Goal: Task Accomplishment & Management: Manage account settings

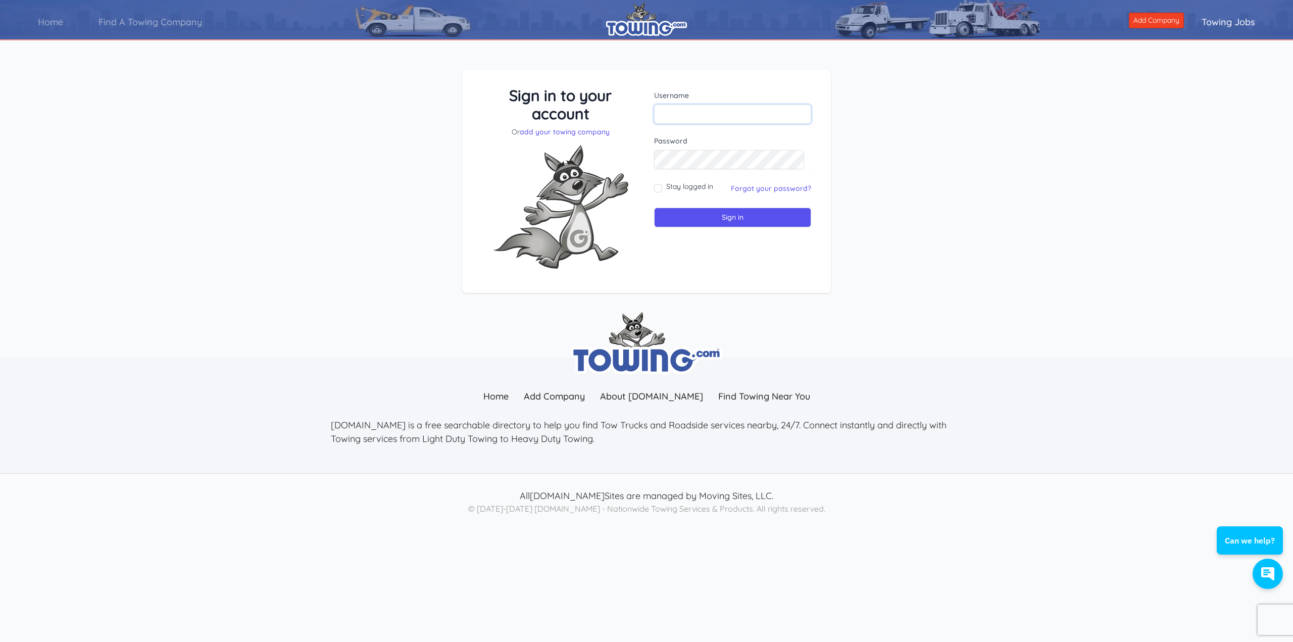
type input "Dennistrkrepair"
click at [657, 186] on input "Stay logged in" at bounding box center [658, 188] width 8 height 8
checkbox input "true"
click at [737, 220] on input "Sign in" at bounding box center [732, 218] width 157 height 20
click at [730, 218] on input "Sign in" at bounding box center [732, 218] width 157 height 20
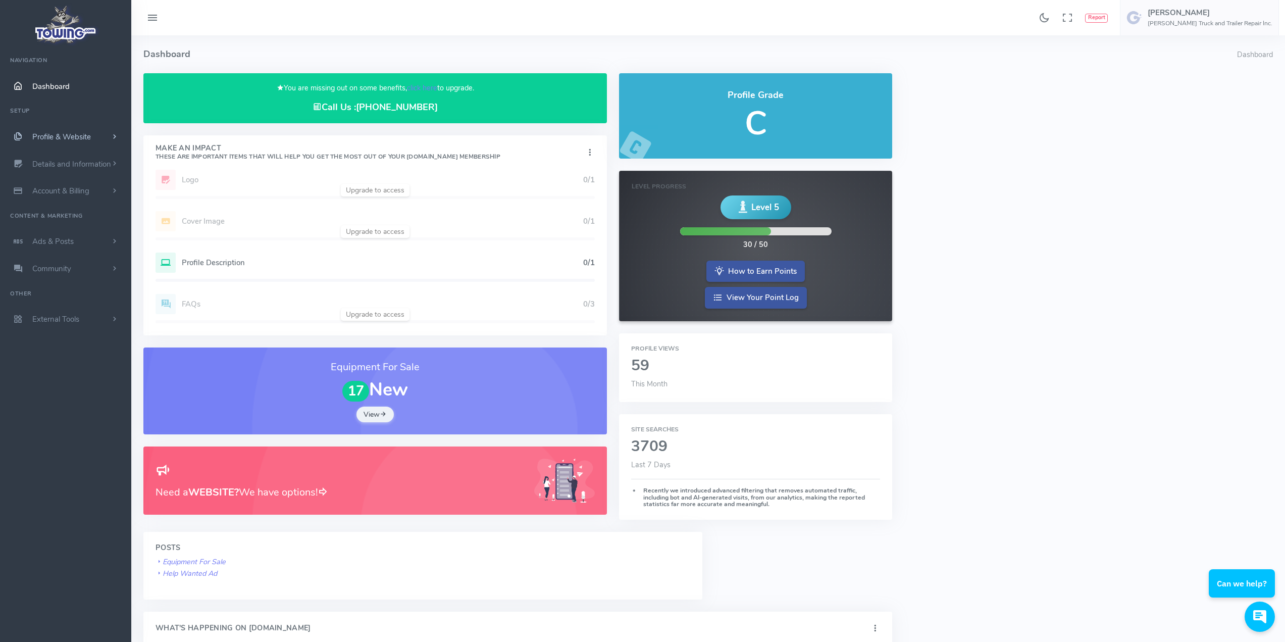
click at [54, 135] on span "Profile & Website" at bounding box center [61, 137] width 59 height 10
click at [65, 160] on link "Homepage Content" at bounding box center [78, 156] width 106 height 20
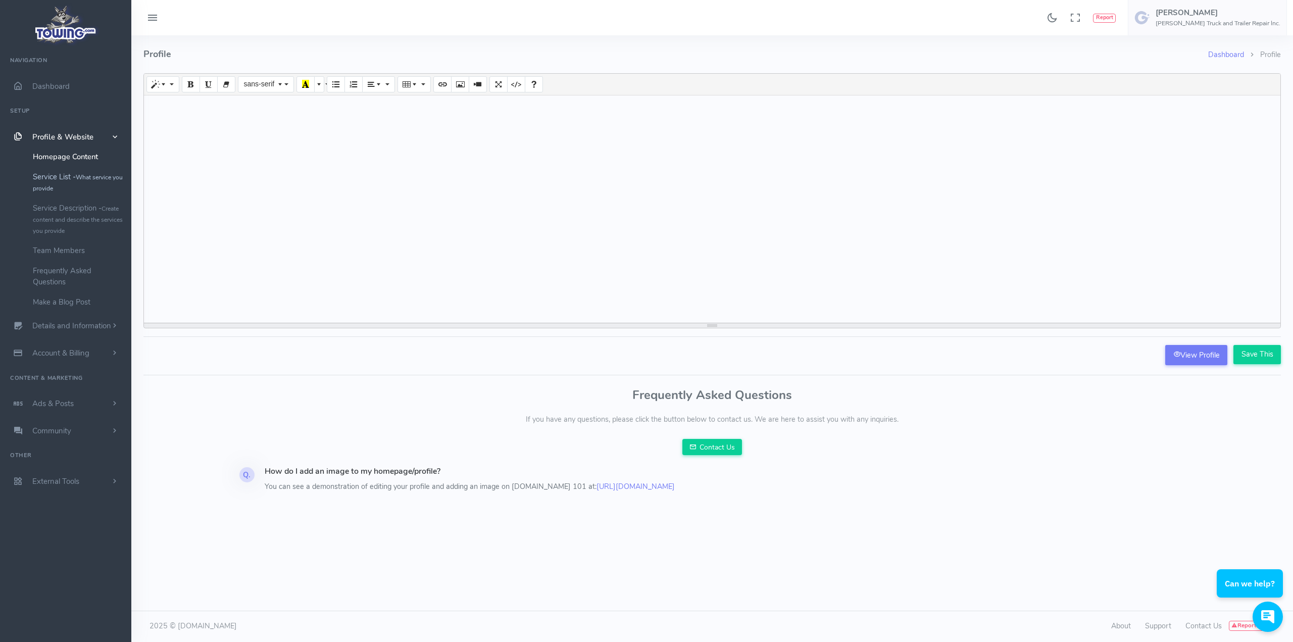
click at [65, 180] on link "Service List - What service you provide" at bounding box center [78, 182] width 106 height 31
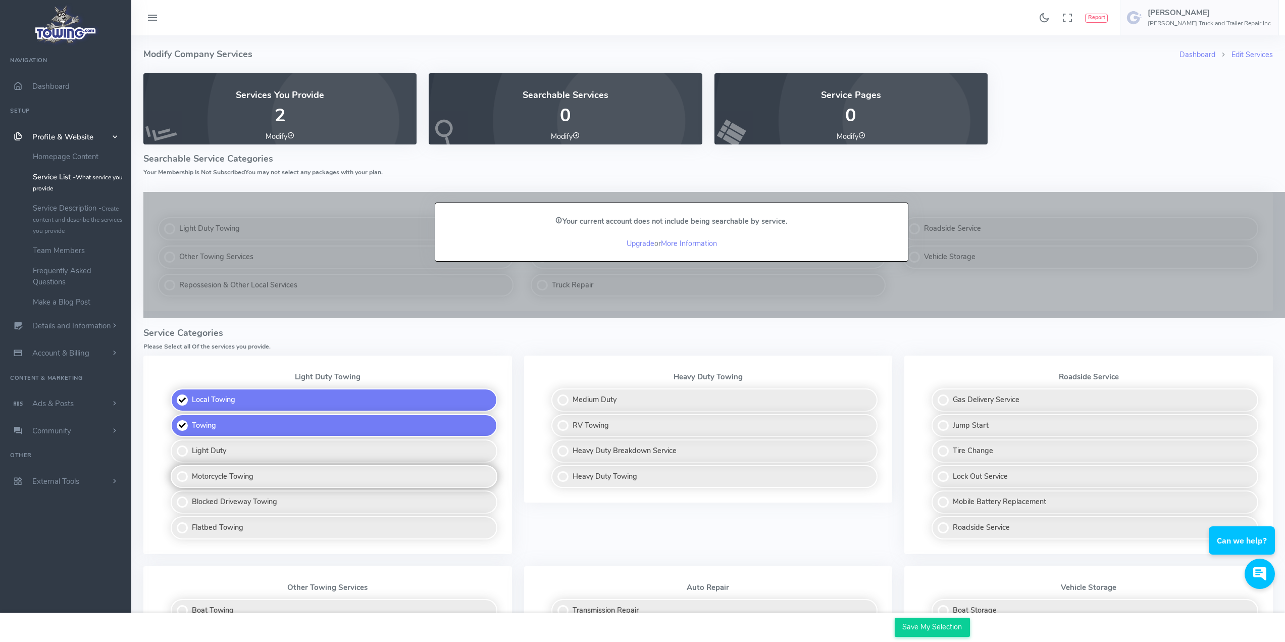
click at [180, 476] on label "Motorcycle Towing" at bounding box center [334, 476] width 327 height 23
click at [175, 472] on input "Motorcycle Towing" at bounding box center [171, 468] width 7 height 7
checkbox input "true"
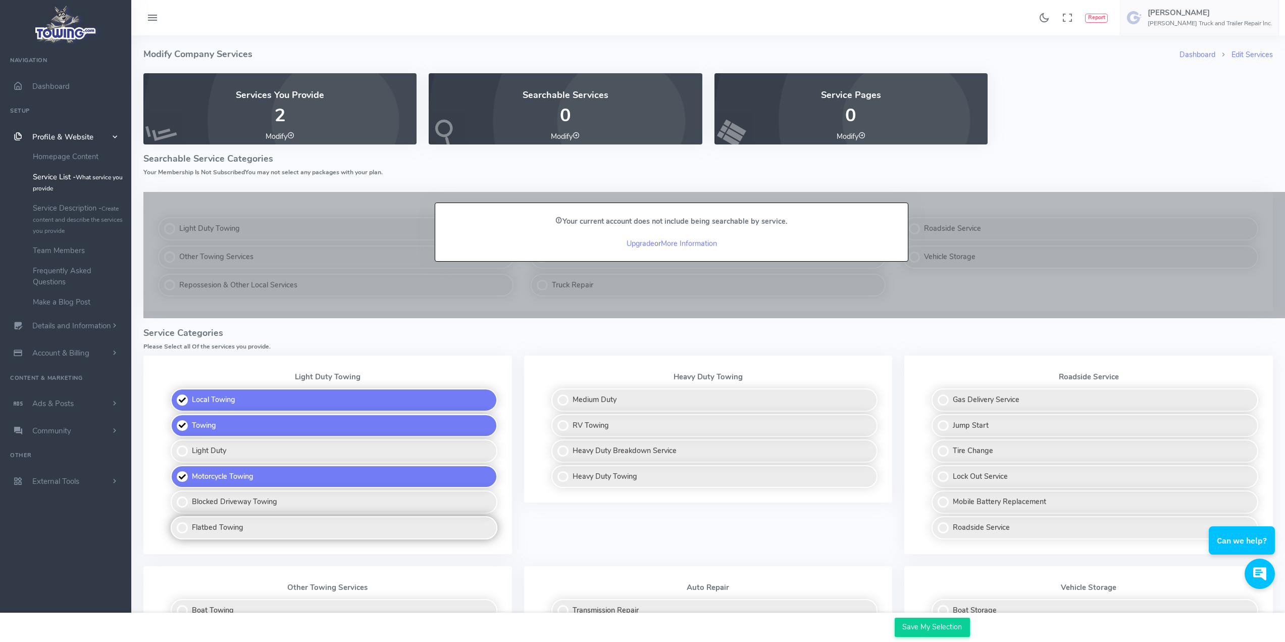
click at [180, 528] on label "Flatbed Towing" at bounding box center [334, 527] width 327 height 23
click at [175, 523] on input "Flatbed Towing" at bounding box center [171, 519] width 7 height 7
checkbox input "true"
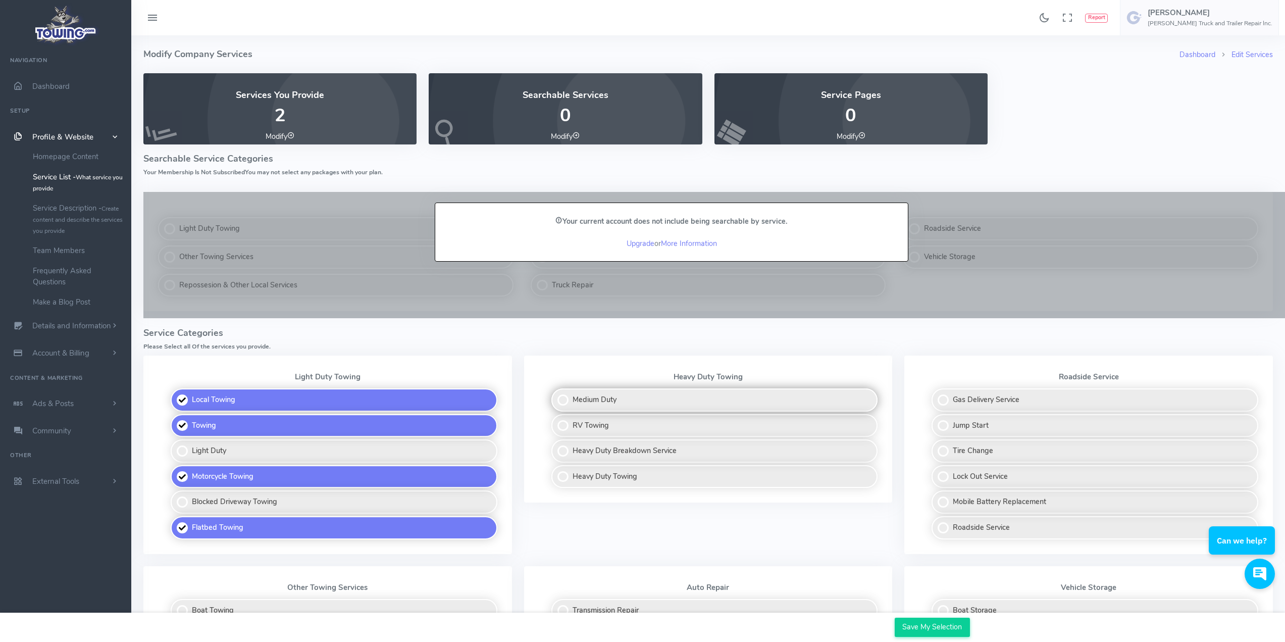
click at [567, 397] on label "Medium Duty" at bounding box center [714, 399] width 327 height 23
click at [555, 395] on input "Medium Duty" at bounding box center [552, 391] width 7 height 7
checkbox input "true"
click at [564, 428] on label "RV Towing" at bounding box center [714, 425] width 327 height 23
click at [555, 421] on input "RV Towing" at bounding box center [552, 417] width 7 height 7
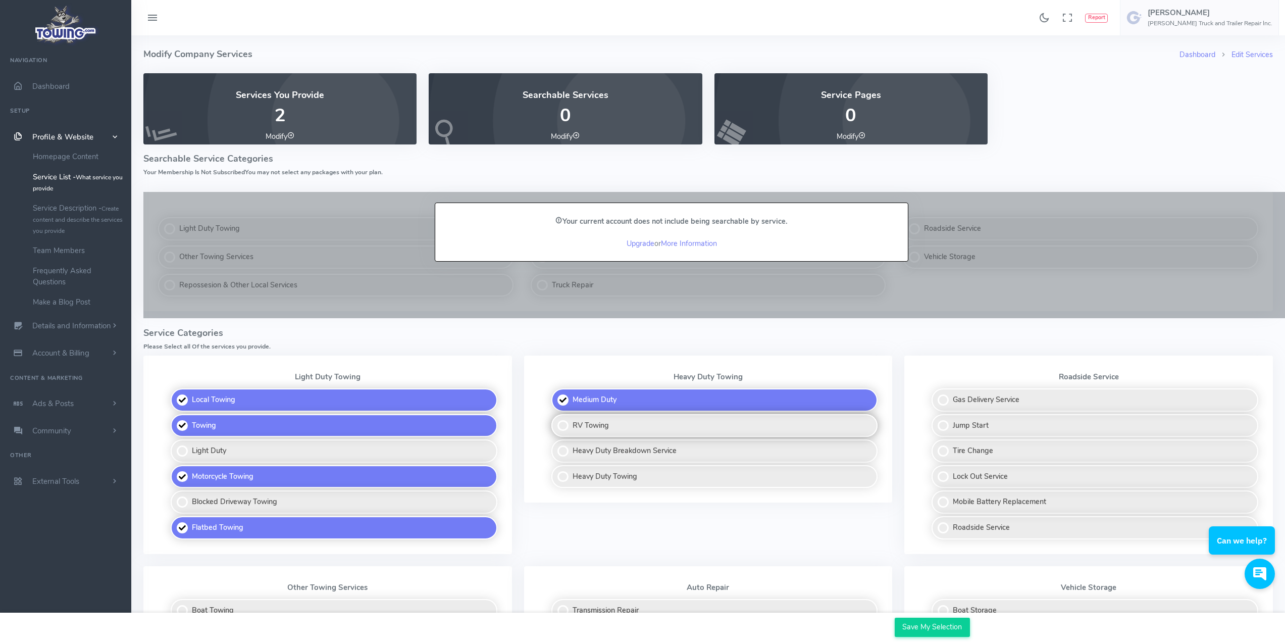
checkbox input "true"
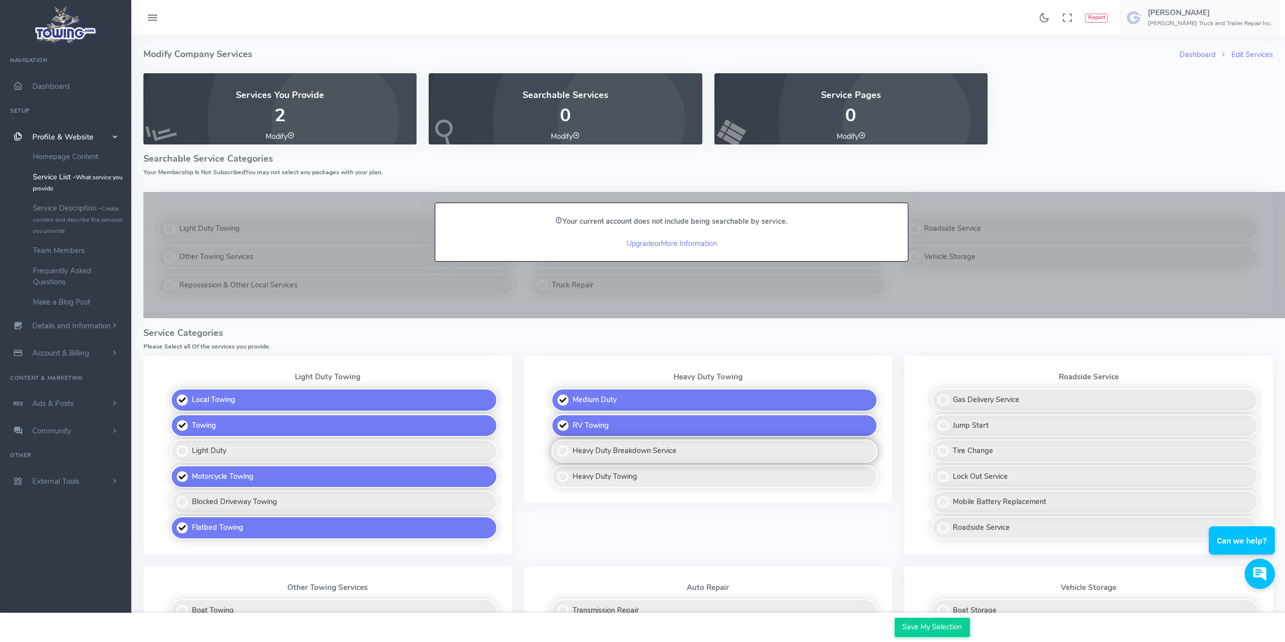
click at [561, 450] on label "Heavy Duty Breakdown Service" at bounding box center [714, 450] width 327 height 23
click at [555, 446] on input "Heavy Duty Breakdown Service" at bounding box center [552, 442] width 7 height 7
checkbox input "true"
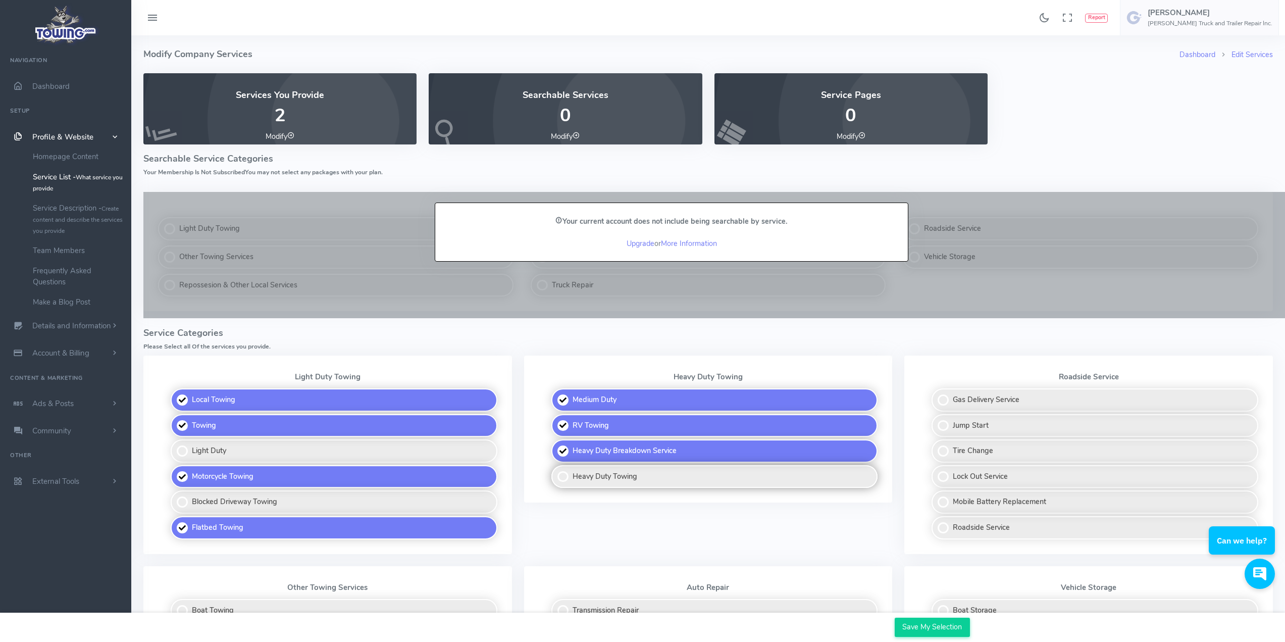
click at [559, 476] on label "Heavy Duty Towing" at bounding box center [714, 476] width 327 height 23
click at [555, 472] on input "Heavy Duty Towing" at bounding box center [552, 468] width 7 height 7
checkbox input "true"
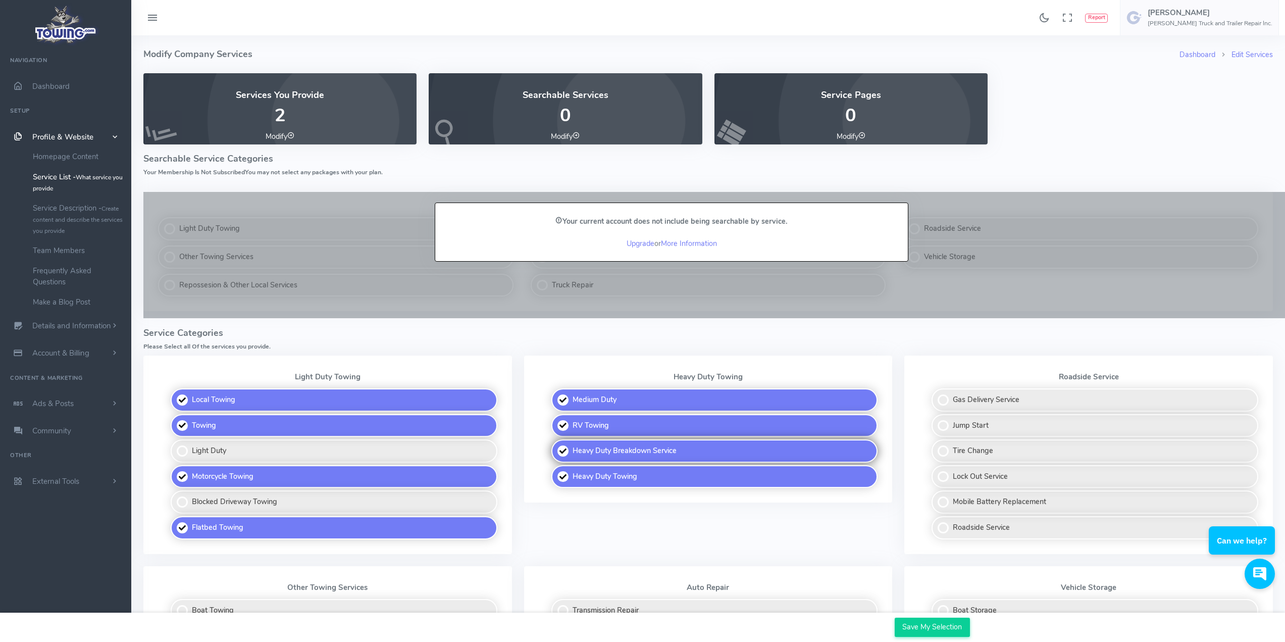
click at [563, 452] on label "Heavy Duty Breakdown Service" at bounding box center [714, 450] width 327 height 23
click at [555, 446] on input "Heavy Duty Breakdown Service" at bounding box center [552, 442] width 7 height 7
checkbox input "false"
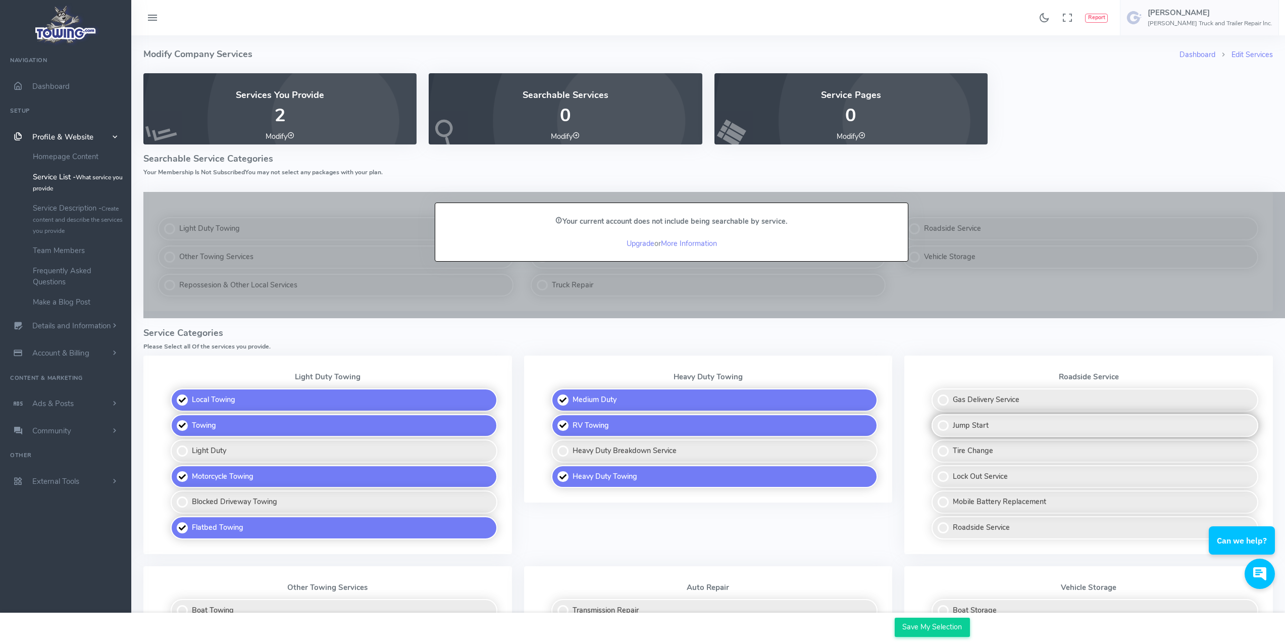
click at [946, 422] on label "Jump Start" at bounding box center [1095, 425] width 327 height 23
click at [936, 421] on input "Jump Start" at bounding box center [932, 417] width 7 height 7
checkbox input "true"
click at [940, 475] on label "Lock Out Service" at bounding box center [1095, 476] width 327 height 23
click at [936, 472] on input "Lock Out Service" at bounding box center [932, 468] width 7 height 7
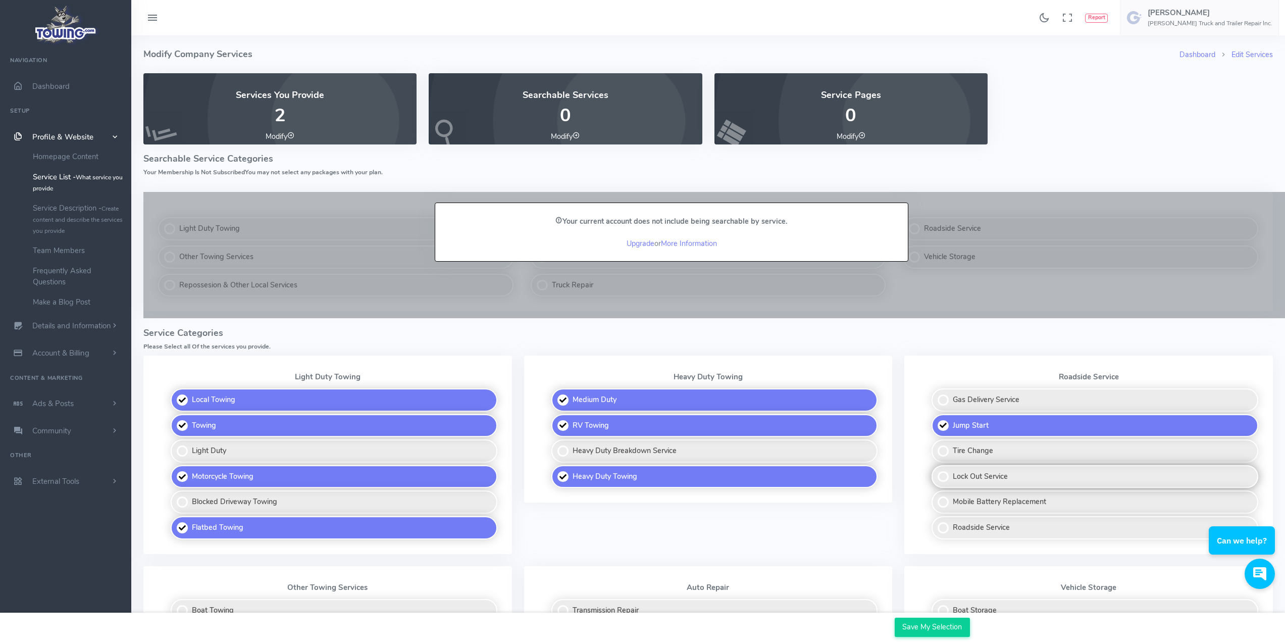
checkbox input "true"
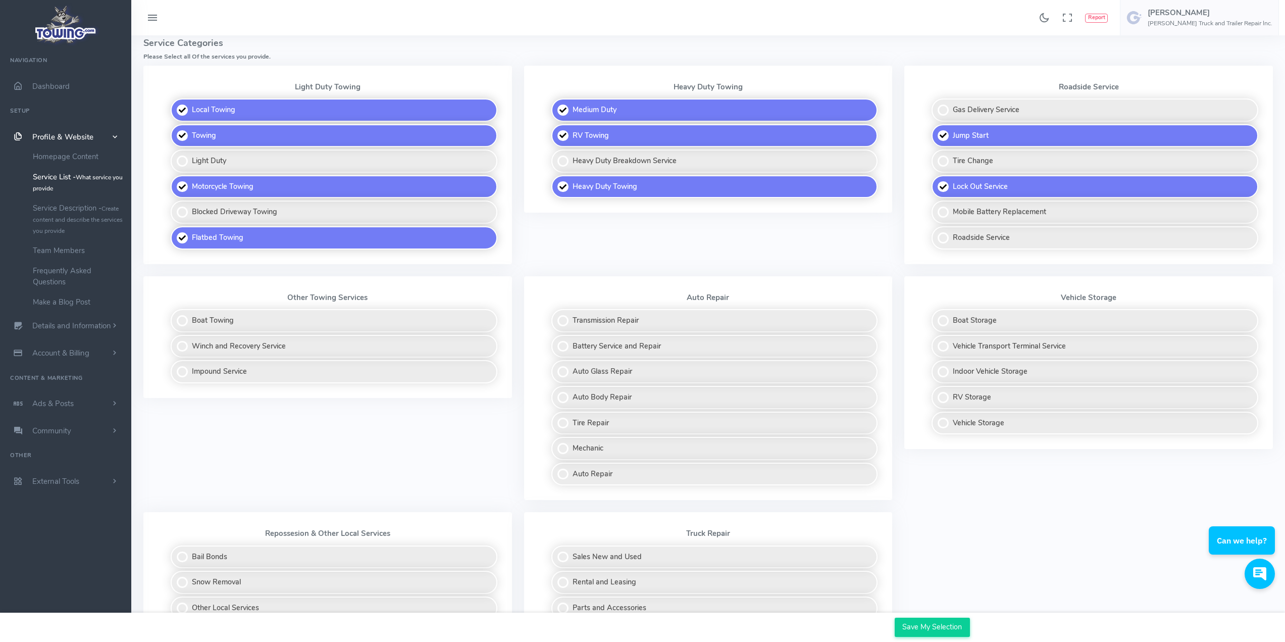
scroll to position [324, 0]
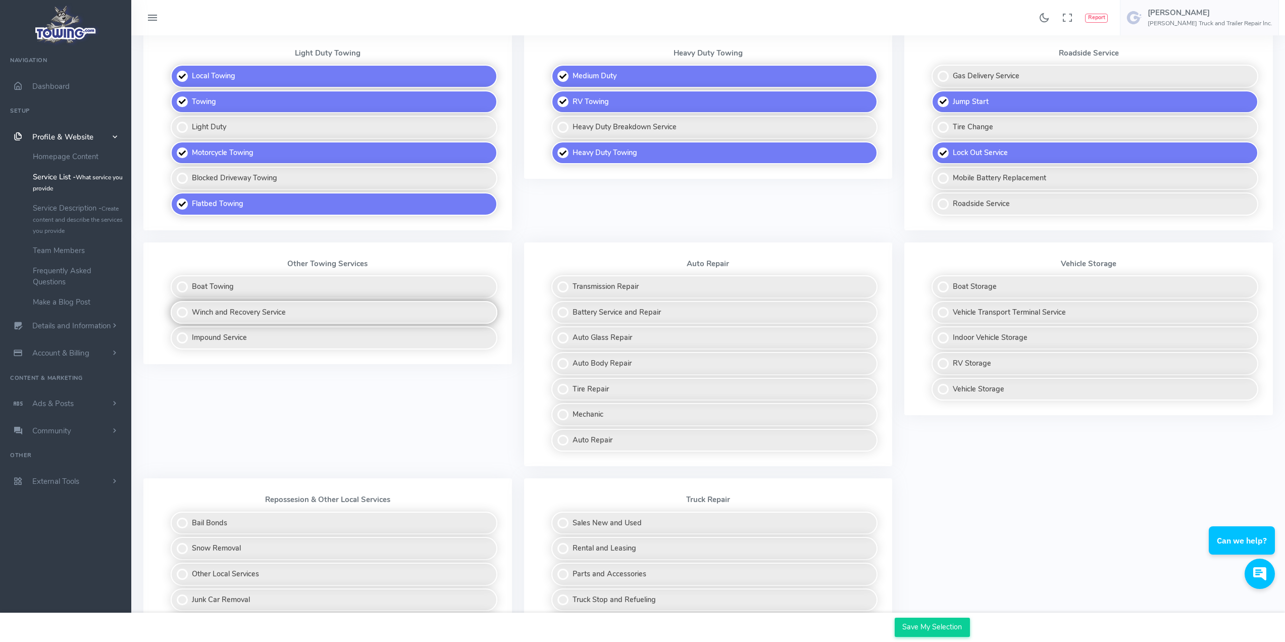
click at [181, 313] on label "Winch and Recovery Service" at bounding box center [334, 312] width 327 height 23
click at [175, 308] on input "Winch and Recovery Service" at bounding box center [171, 304] width 7 height 7
checkbox input "true"
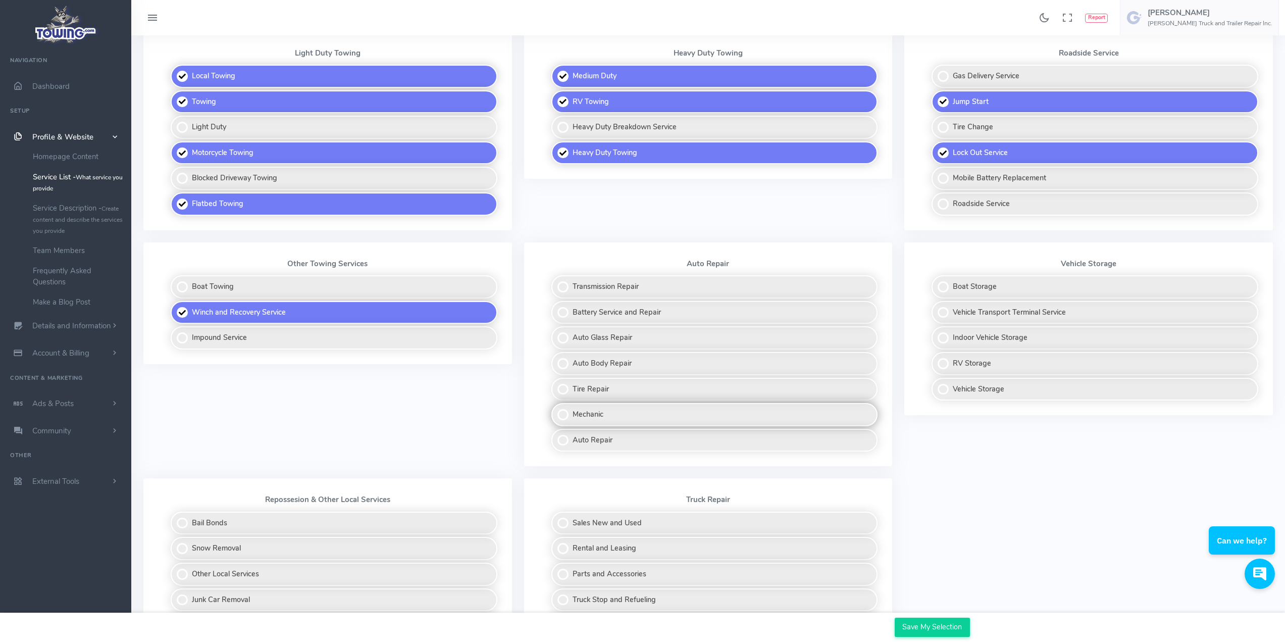
click at [562, 416] on label "Mechanic" at bounding box center [714, 414] width 327 height 23
click at [555, 410] on input "Mechanic" at bounding box center [552, 406] width 7 height 7
checkbox input "true"
click at [943, 307] on label "Vehicle Transport Terminal Service" at bounding box center [1095, 312] width 327 height 23
click at [936, 307] on input "Vehicle Transport Terminal Service" at bounding box center [932, 304] width 7 height 7
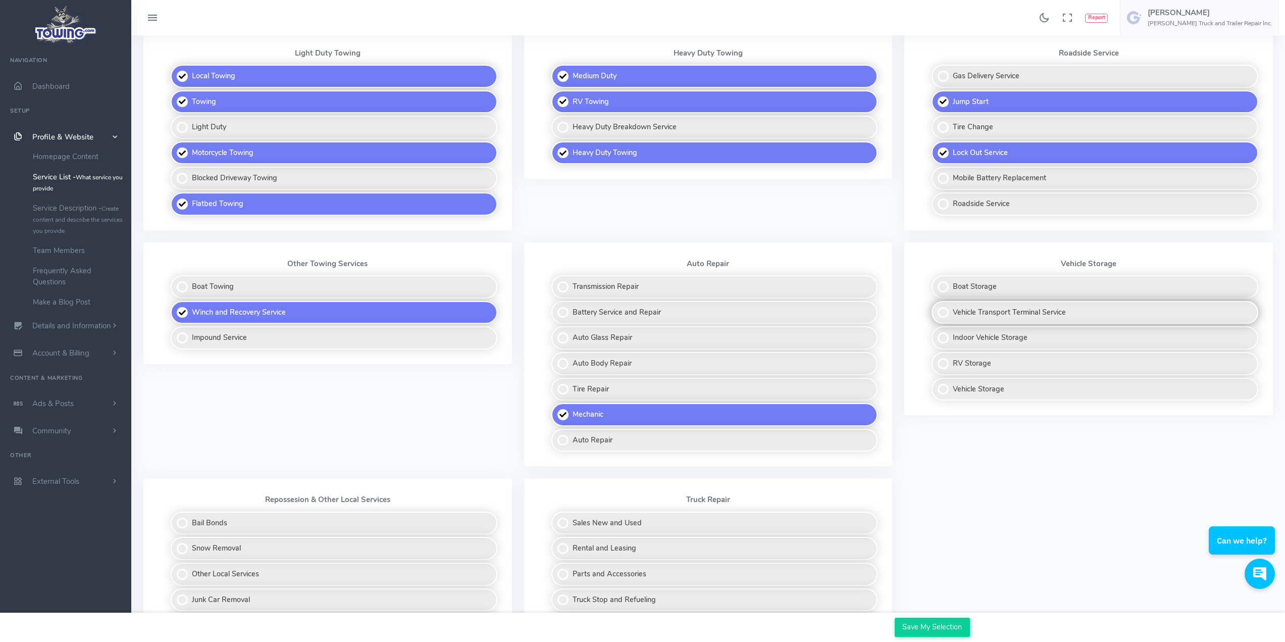
checkbox input "true"
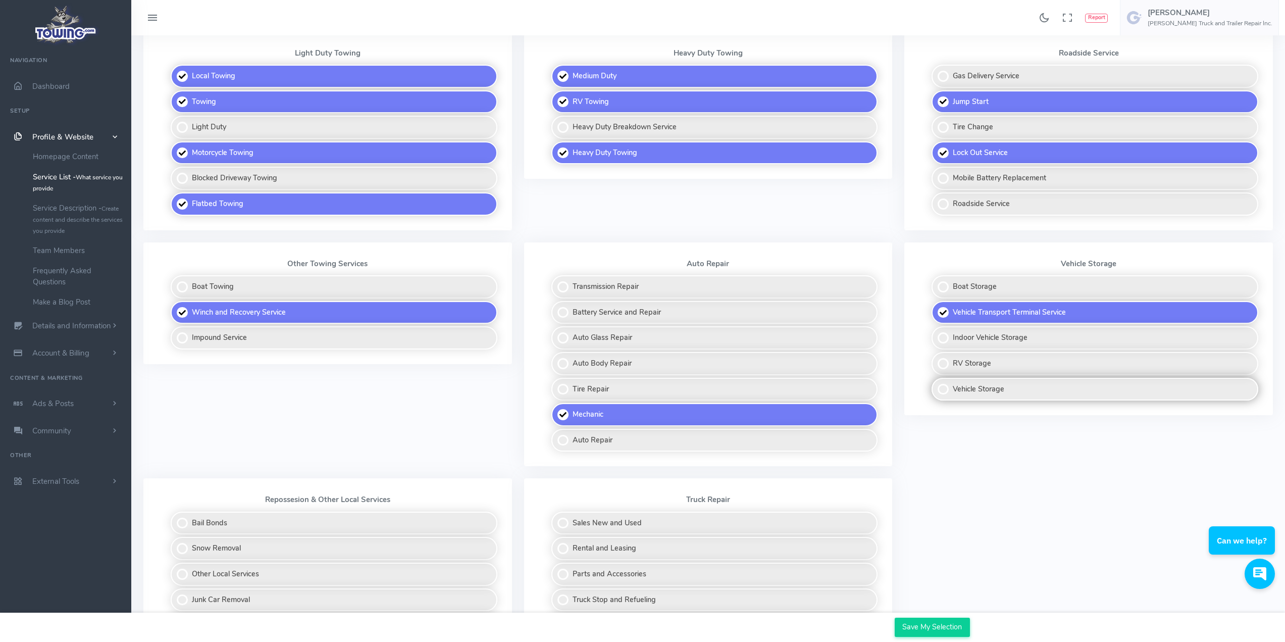
click at [940, 386] on label "Vehicle Storage" at bounding box center [1095, 389] width 327 height 23
click at [936, 384] on input "Vehicle Storage" at bounding box center [932, 381] width 7 height 7
checkbox input "true"
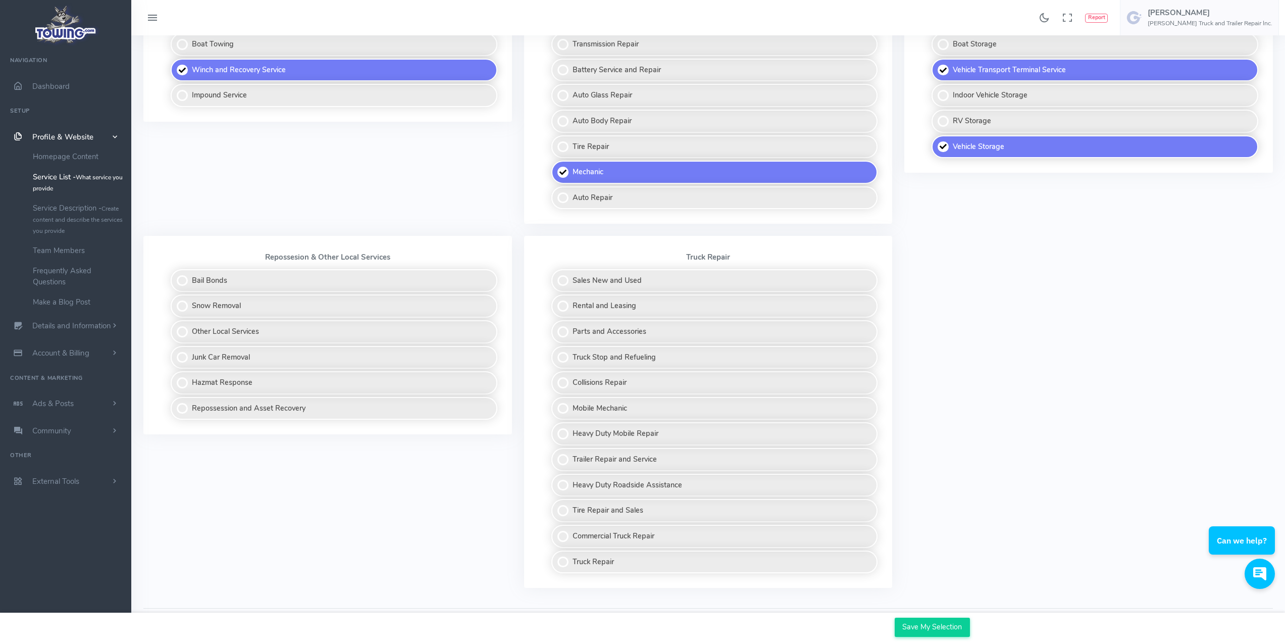
scroll to position [579, 0]
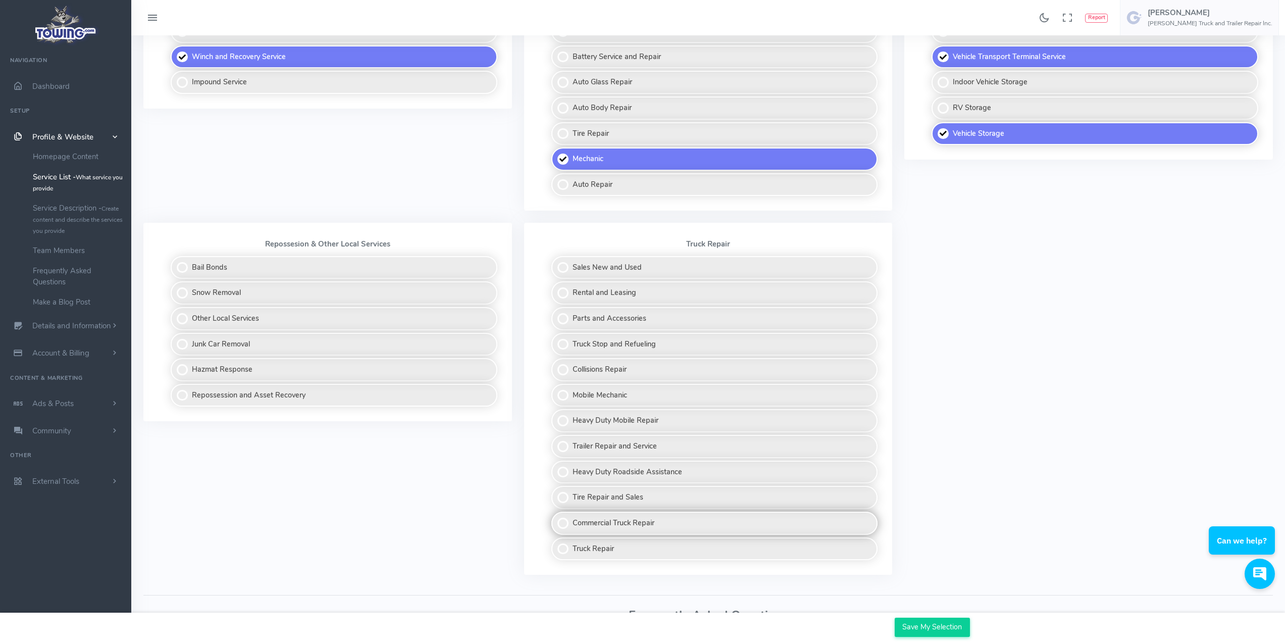
click at [564, 523] on label "Commercial Truck Repair" at bounding box center [714, 523] width 327 height 23
click at [555, 518] on input "Commercial Truck Repair" at bounding box center [552, 515] width 7 height 7
checkbox input "true"
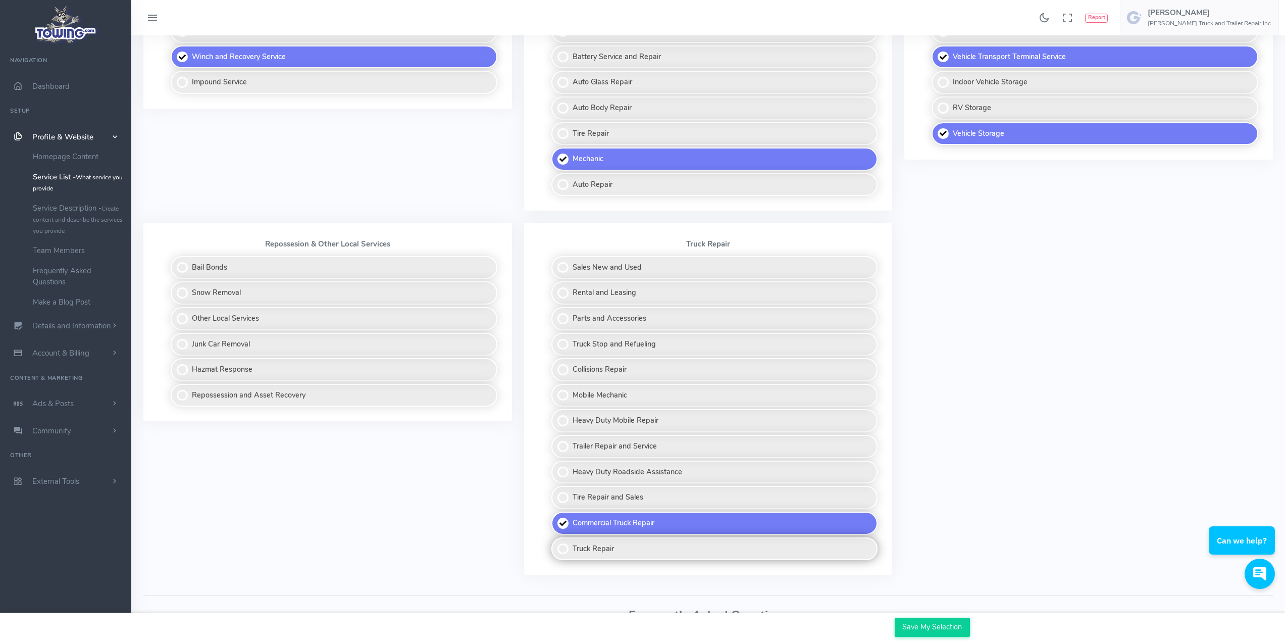
click at [564, 548] on label "Truck Repair" at bounding box center [714, 548] width 327 height 23
click at [555, 544] on input "Truck Repair" at bounding box center [552, 540] width 7 height 7
checkbox input "true"
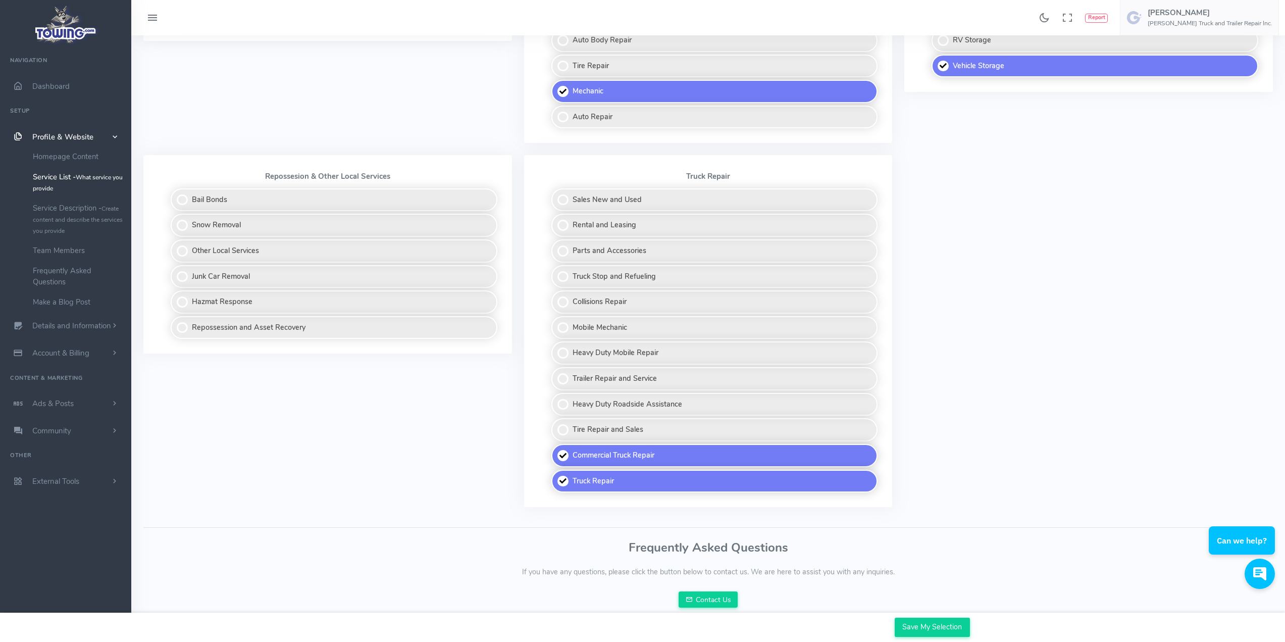
scroll to position [655, 0]
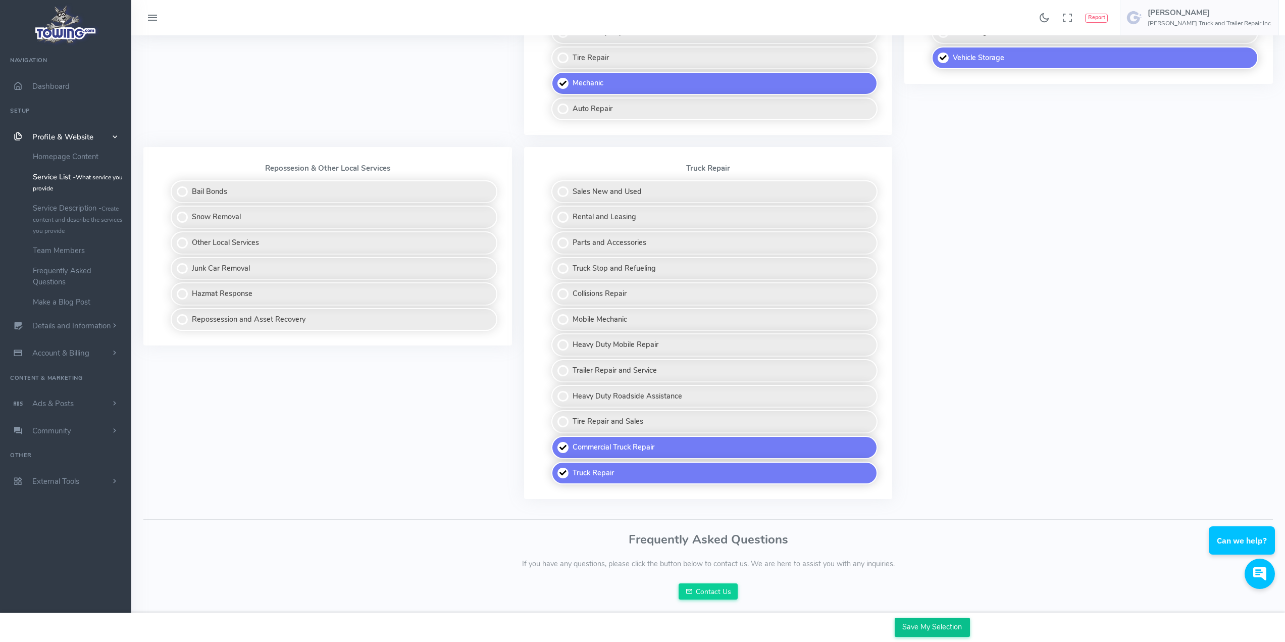
click at [929, 632] on input "Save My Selection" at bounding box center [932, 627] width 75 height 19
